Goal: Navigation & Orientation: Understand site structure

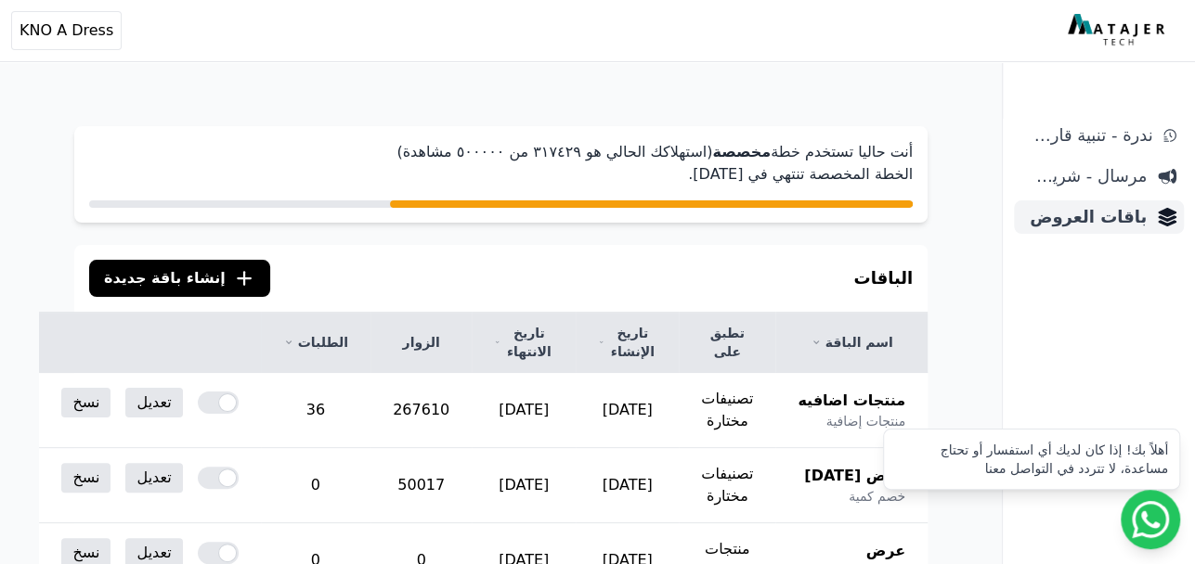
click at [1094, 222] on span "باقات العروض" at bounding box center [1083, 217] width 125 height 26
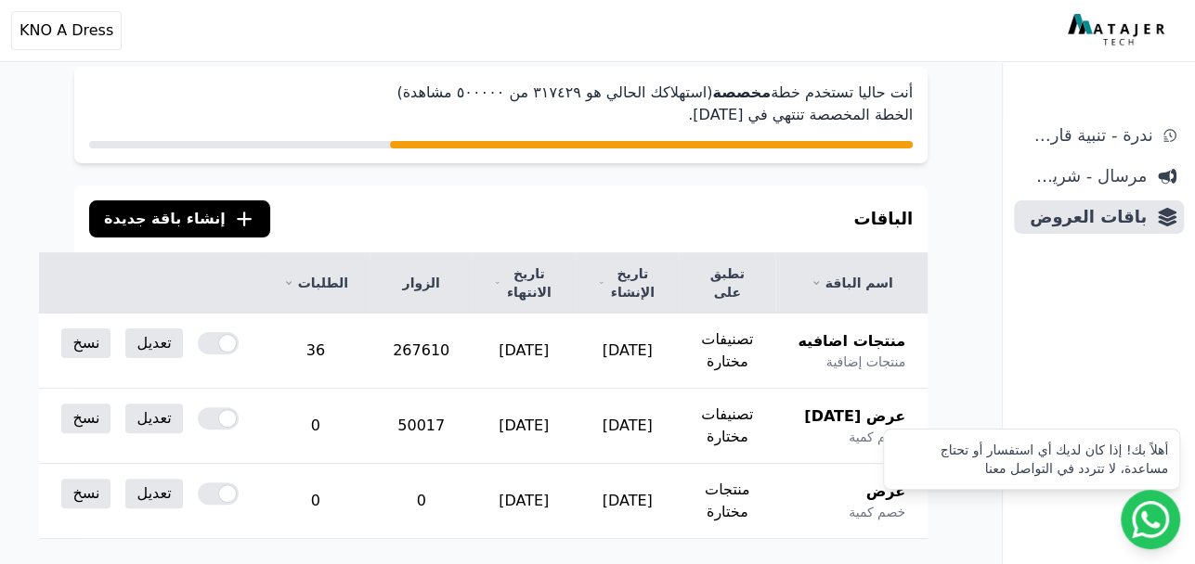
scroll to position [93, 0]
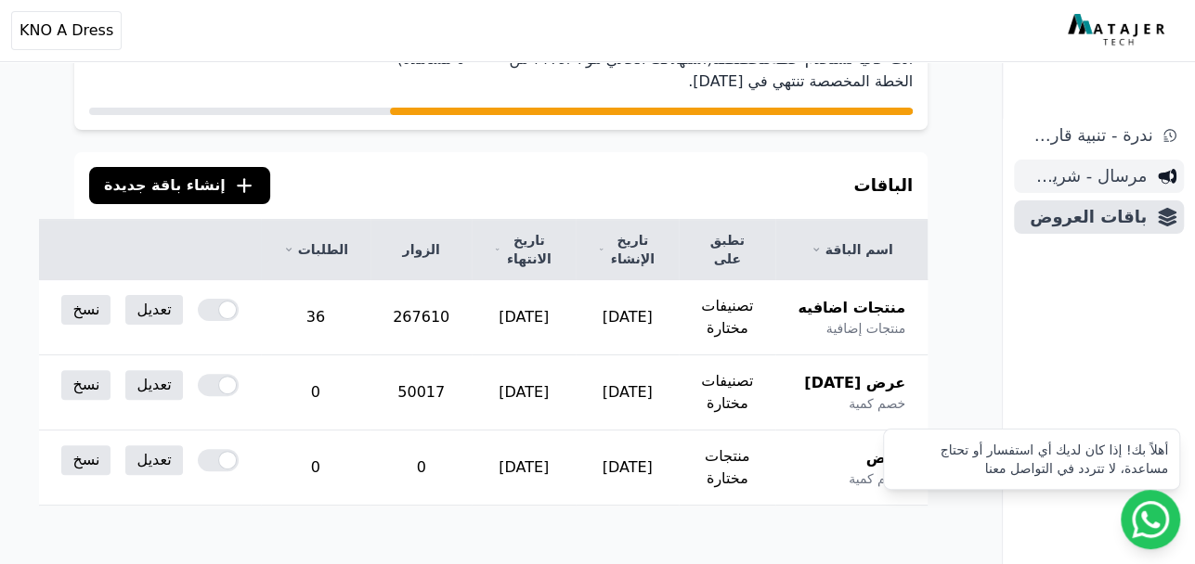
click at [1097, 179] on span "مرسال - شريط دعاية" at bounding box center [1083, 176] width 125 height 26
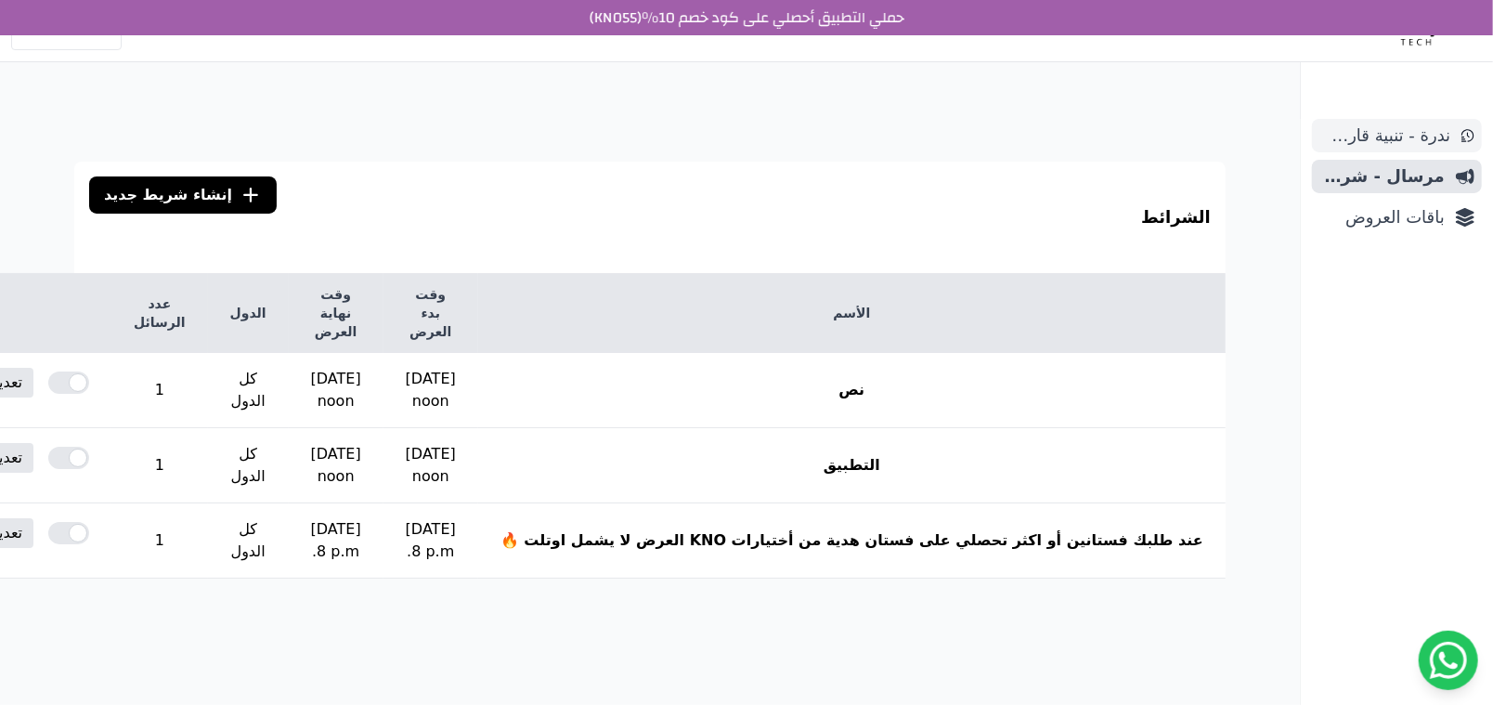
click at [1194, 136] on span "ندرة - تنبية قارب علي النفاذ" at bounding box center [1384, 136] width 131 height 26
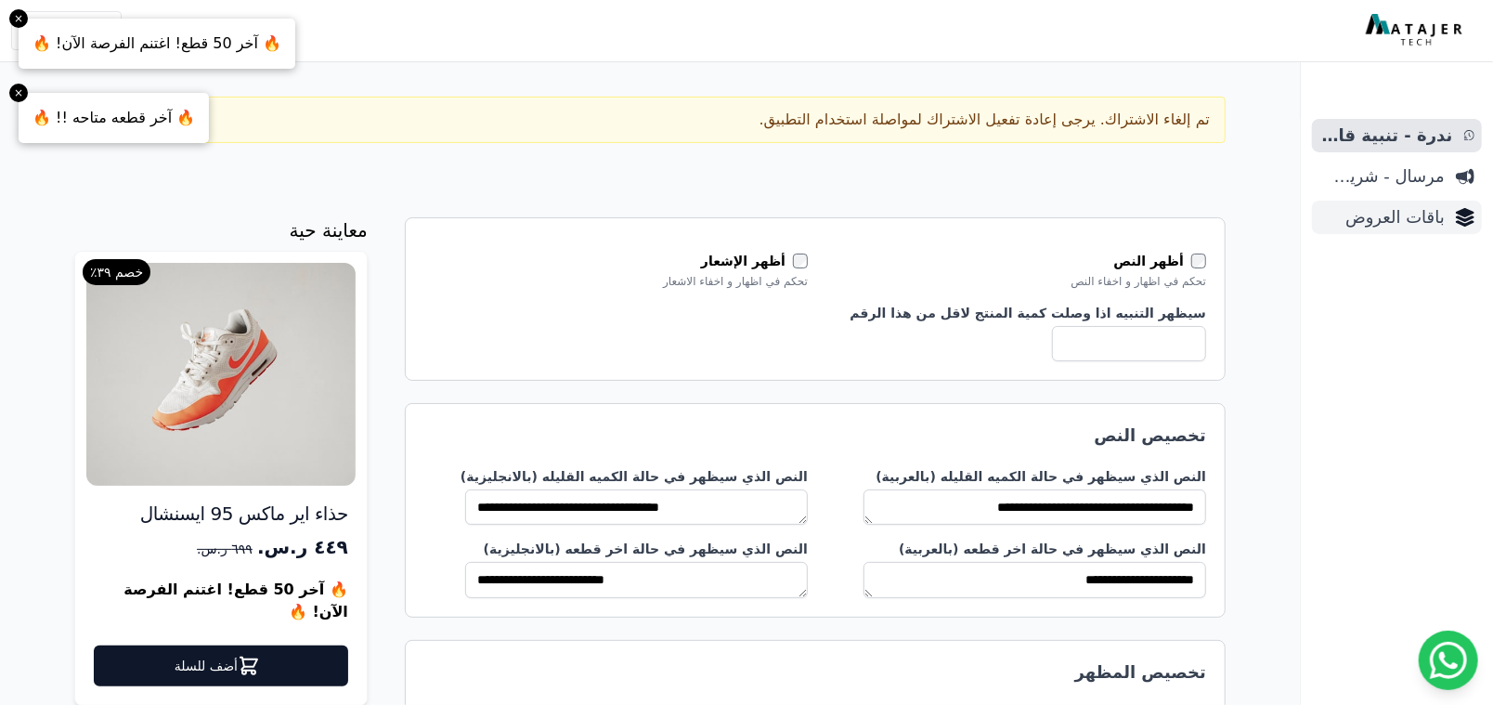
click at [1402, 215] on span "باقات العروض" at bounding box center [1381, 217] width 125 height 26
